Goal: Task Accomplishment & Management: Manage account settings

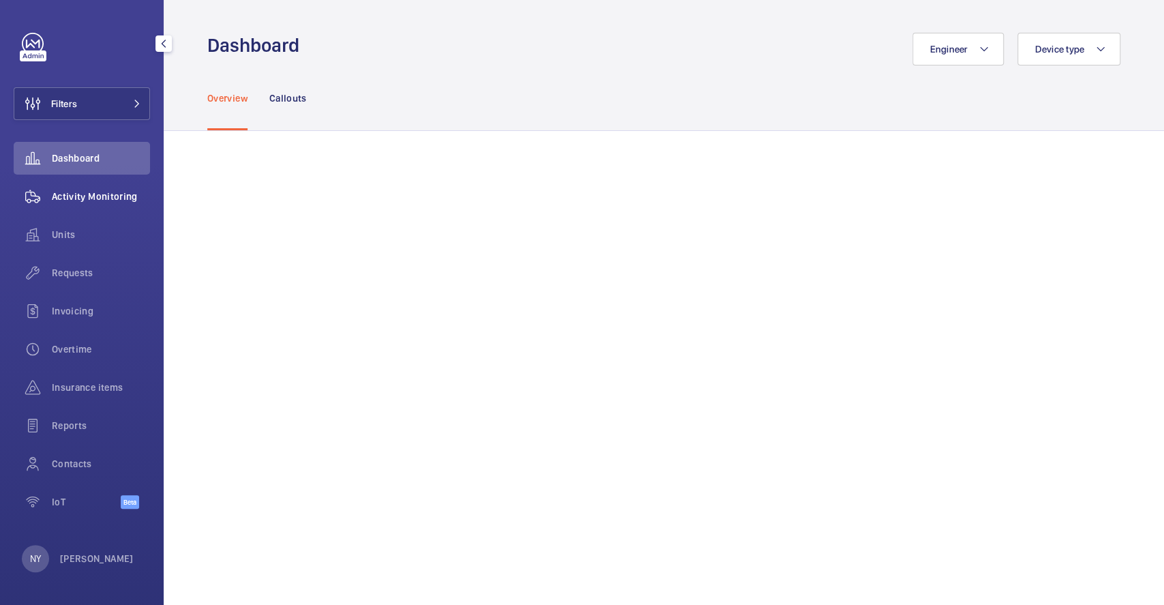
click at [36, 190] on wm-front-icon-button at bounding box center [33, 196] width 38 height 33
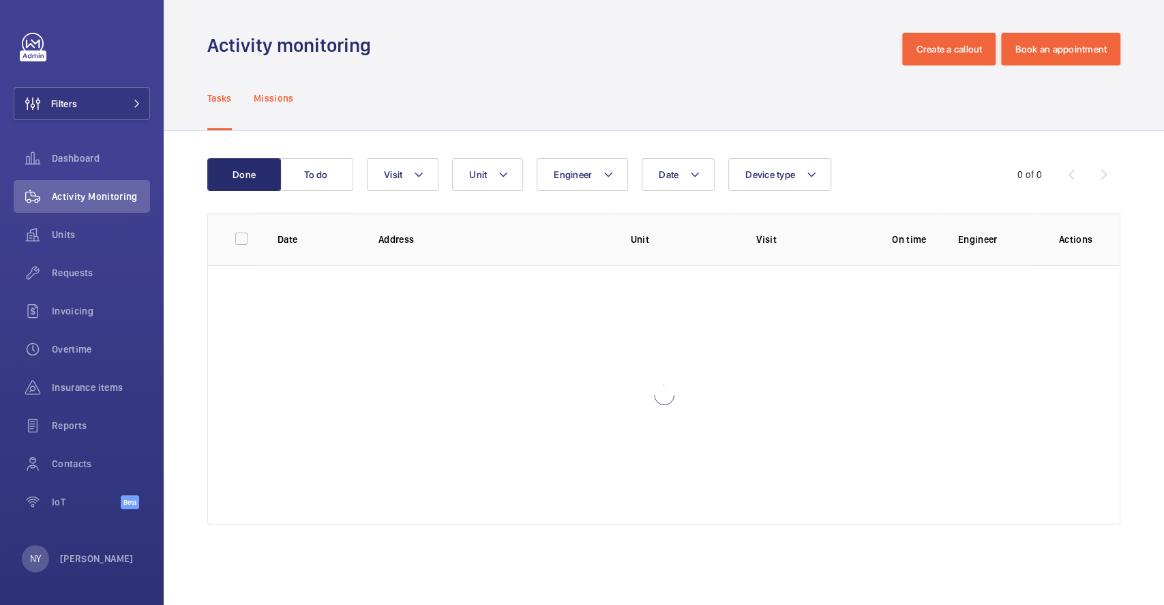
click at [256, 96] on p "Missions" at bounding box center [274, 98] width 40 height 14
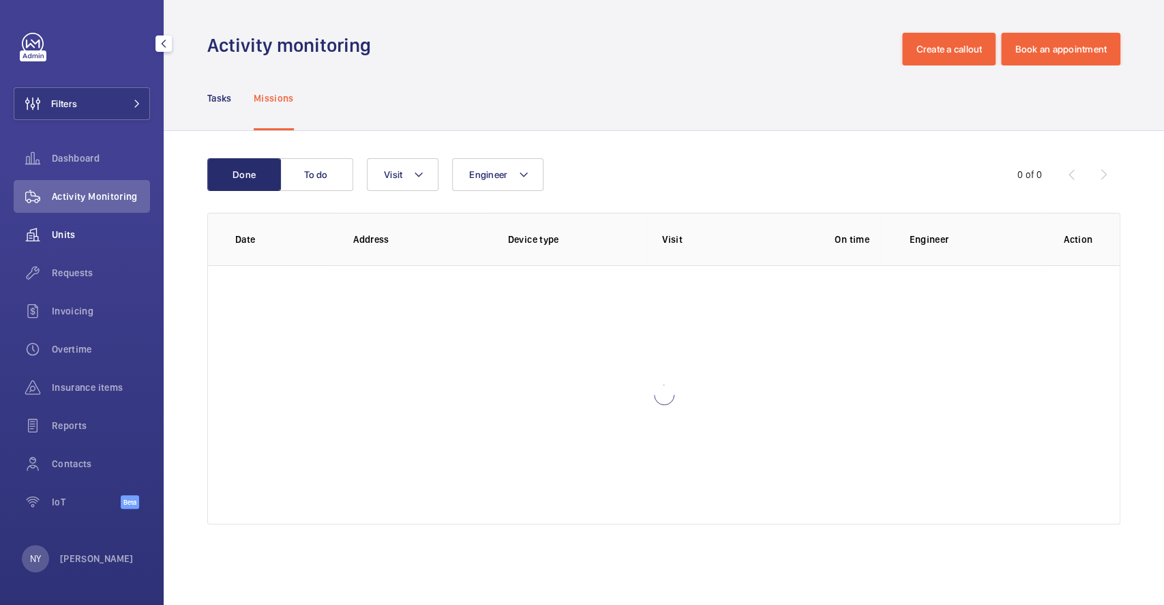
click at [88, 236] on span "Units" at bounding box center [101, 235] width 98 height 14
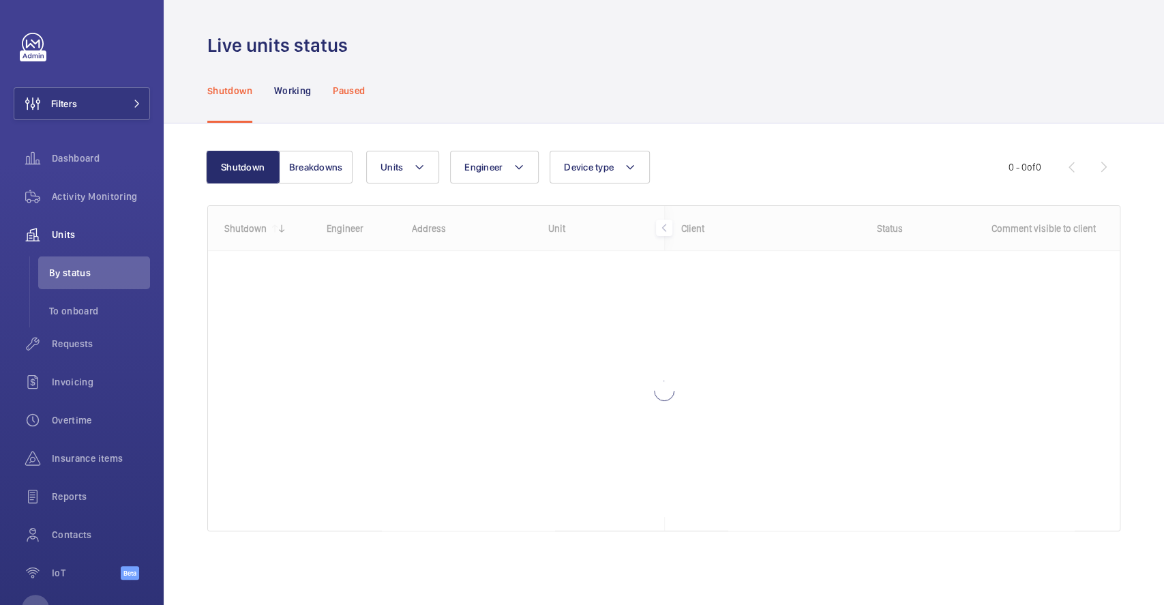
click at [335, 100] on div "Paused" at bounding box center [349, 90] width 32 height 65
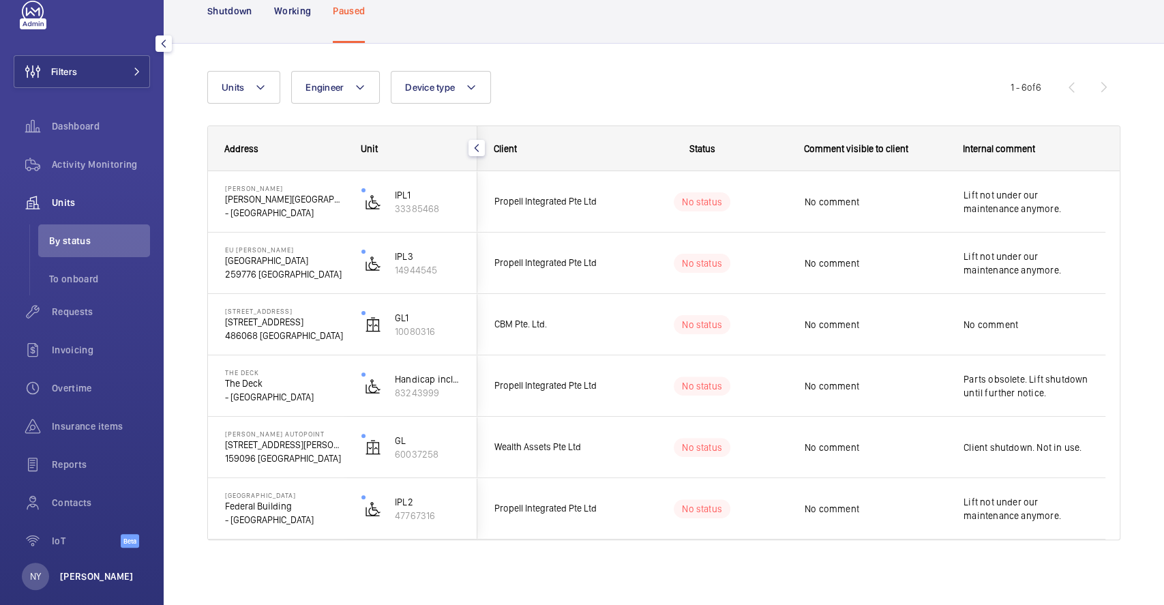
scroll to position [49, 0]
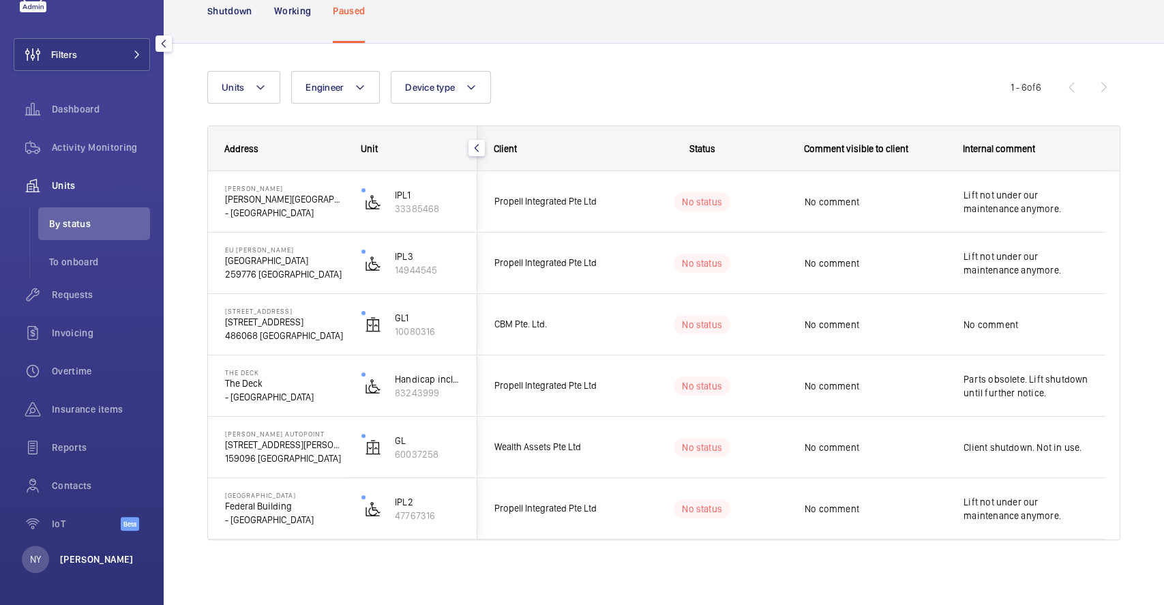
click at [61, 560] on p "[PERSON_NAME]" at bounding box center [97, 559] width 74 height 14
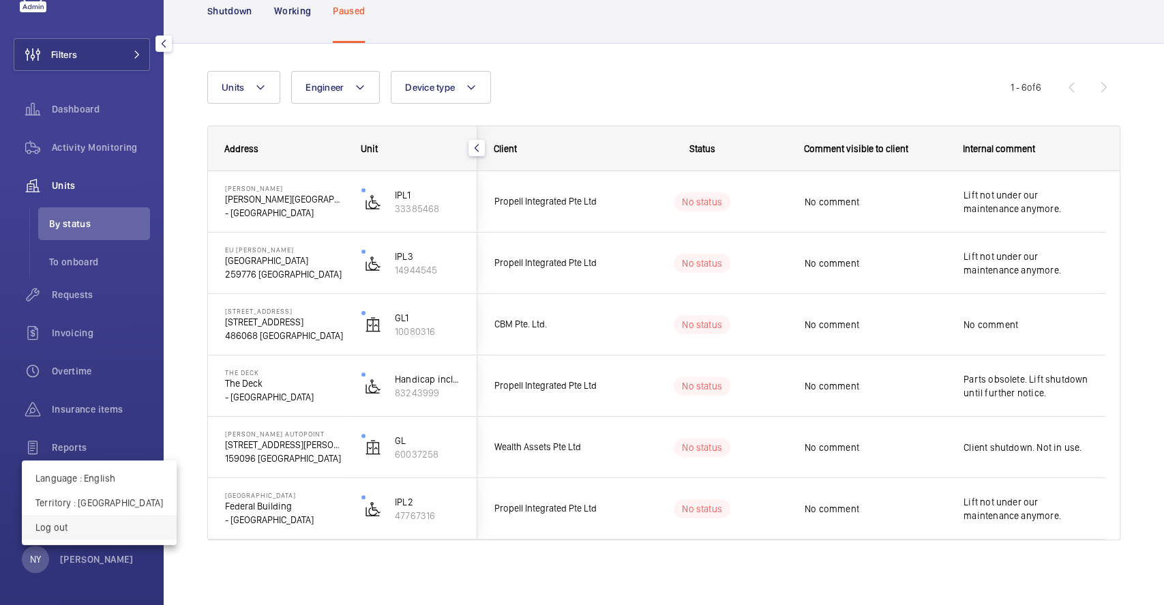
click at [85, 532] on p "Log out" at bounding box center [98, 527] width 127 height 14
